Goal: Task Accomplishment & Management: Use online tool/utility

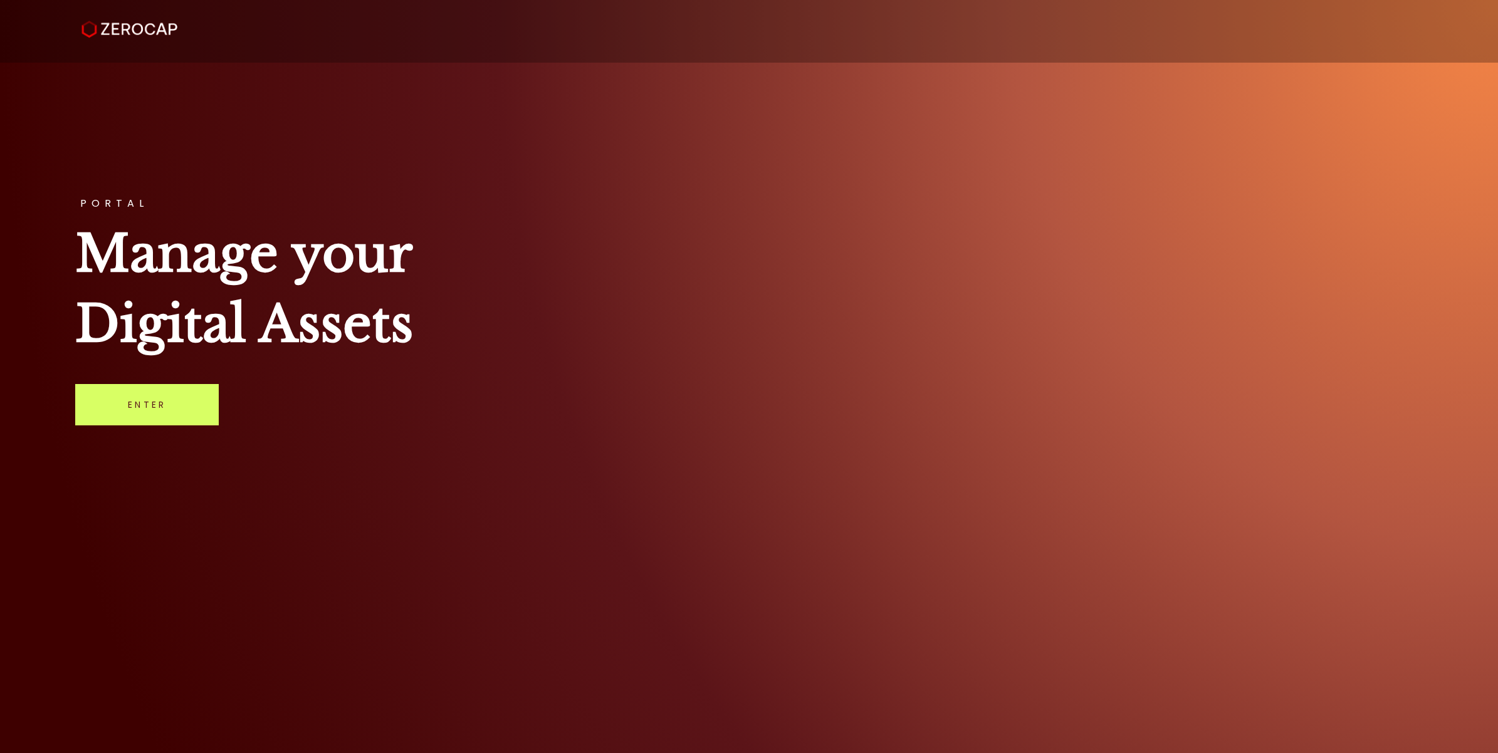
click at [168, 428] on div "PORTAL Manage your Digital Assets Enter" at bounding box center [749, 376] width 1498 height 753
click at [174, 414] on link "Enter" at bounding box center [147, 404] width 144 height 41
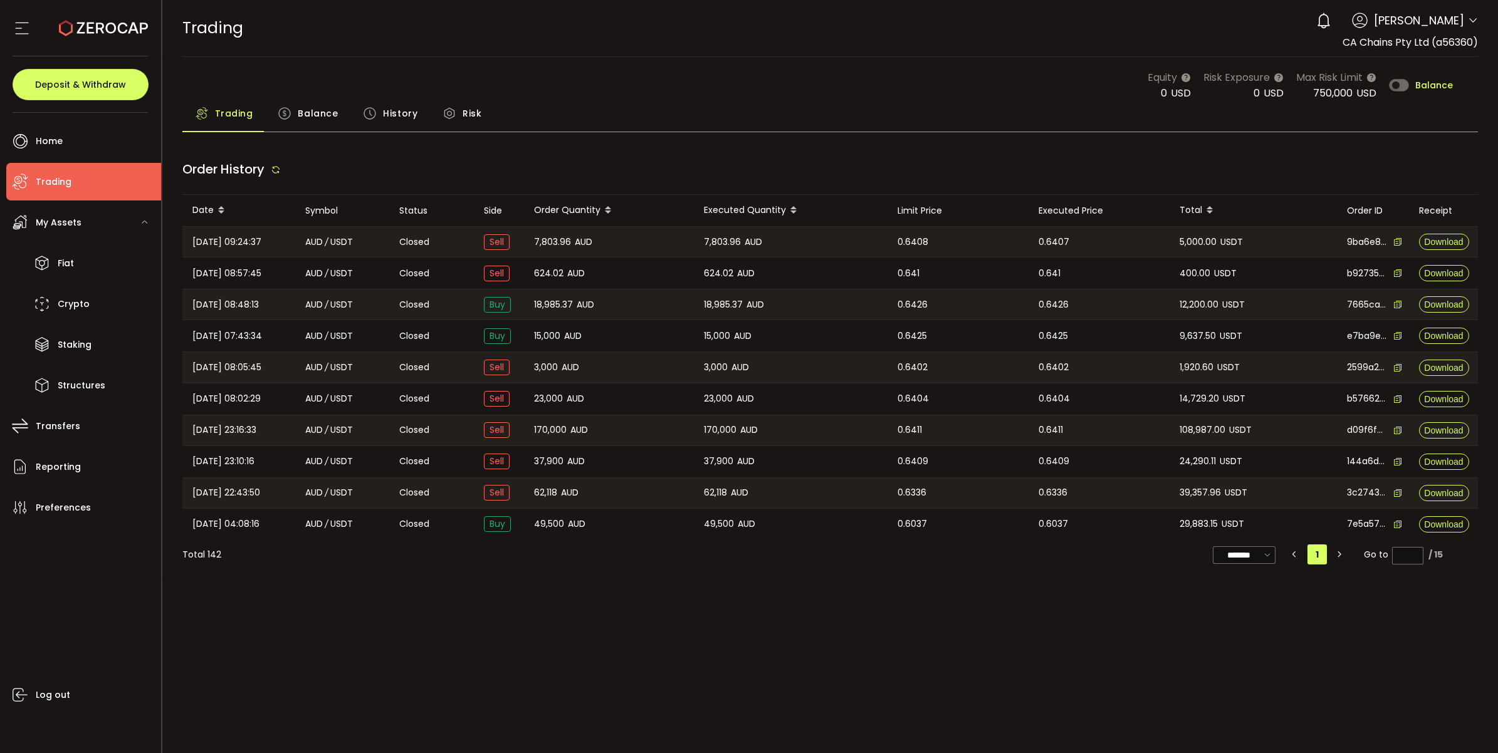
type input "***"
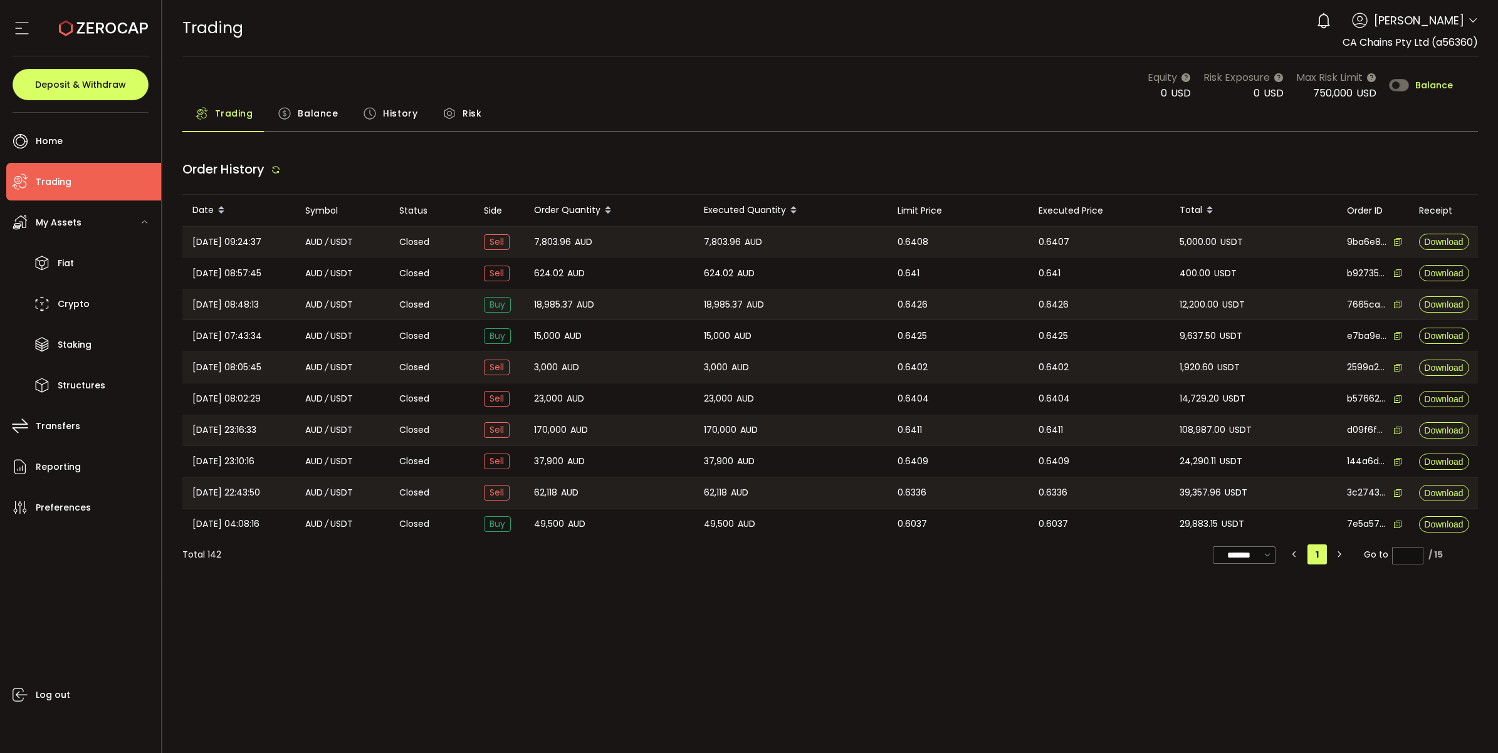
type input "***"
